Goal: Find specific page/section: Find specific page/section

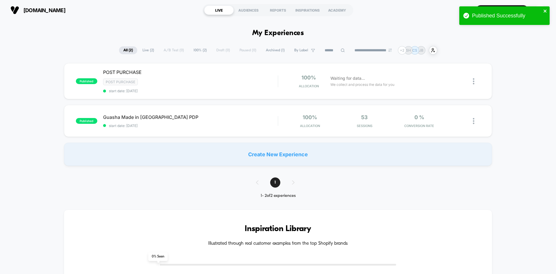
click at [544, 9] on icon "close" at bounding box center [545, 11] width 4 height 5
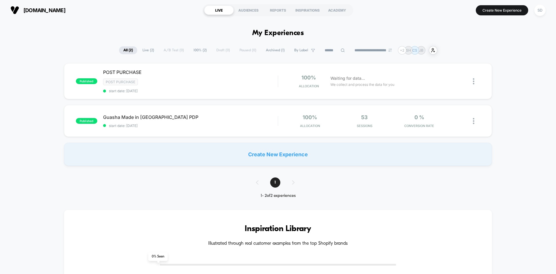
click at [504, 14] on div "Published Successfully" at bounding box center [504, 17] width 93 height 24
click at [539, 10] on div "SD" at bounding box center [539, 10] width 11 height 11
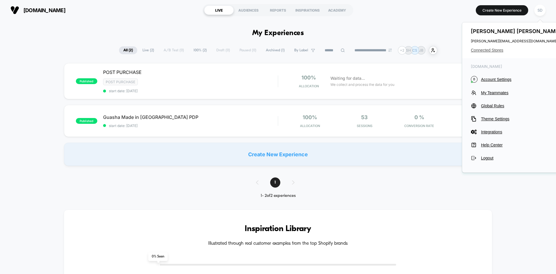
click at [495, 52] on span "Connected Stores" at bounding box center [516, 50] width 91 height 5
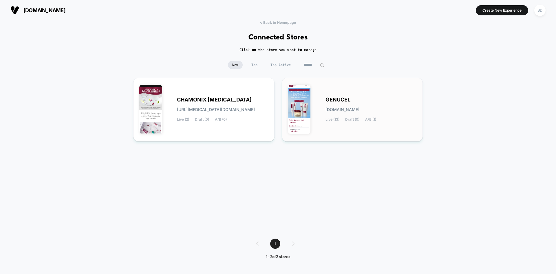
click at [304, 86] on img at bounding box center [299, 109] width 23 height 49
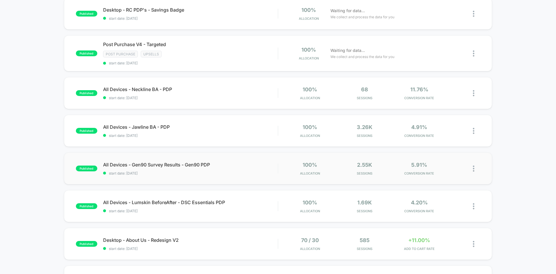
scroll to position [203, 0]
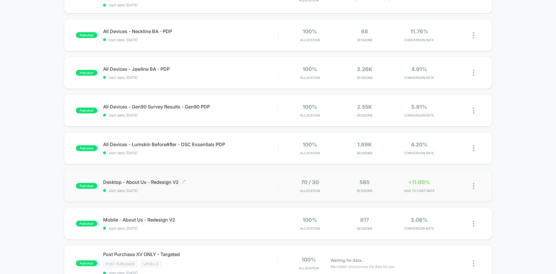
click at [239, 187] on div "Desktop - About Us - Redesign V2 Click to edit experience details Click to edit…" at bounding box center [190, 186] width 175 height 14
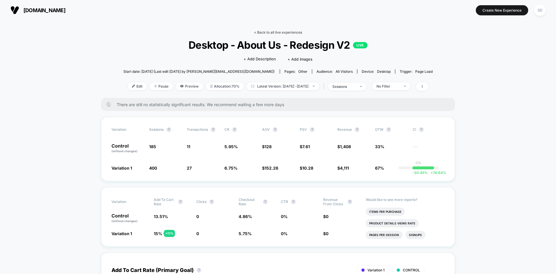
click at [273, 33] on link "< Back to all live experiences" at bounding box center [278, 32] width 48 height 4
